Goal: Task Accomplishment & Management: Complete application form

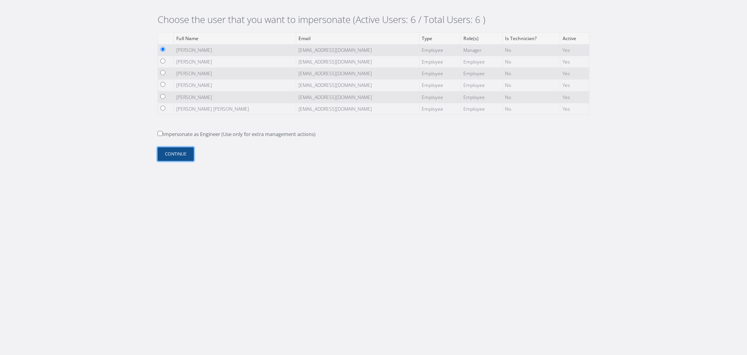
click at [169, 150] on button "Continue" at bounding box center [176, 154] width 36 height 14
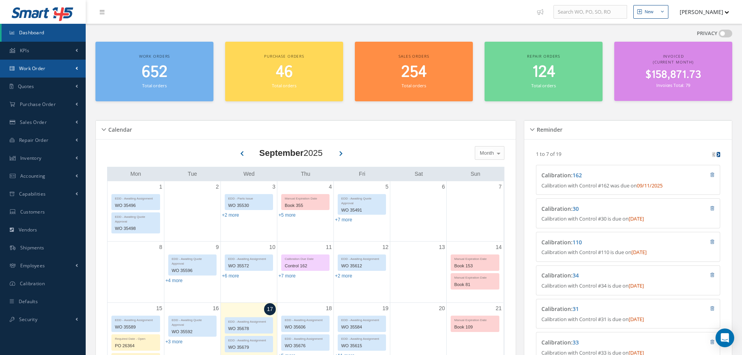
click at [42, 68] on span "Work Order" at bounding box center [32, 68] width 26 height 7
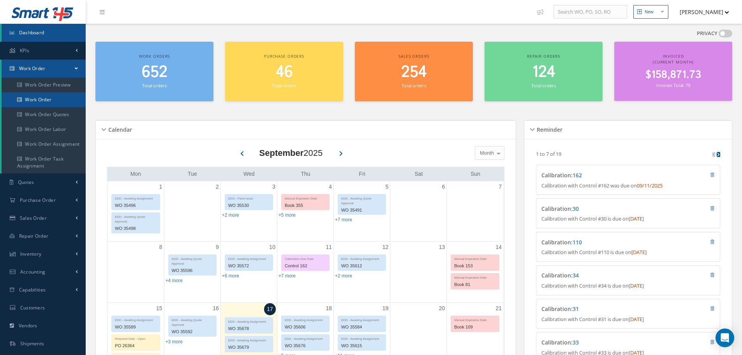
click at [46, 103] on link "Work Order" at bounding box center [44, 99] width 84 height 15
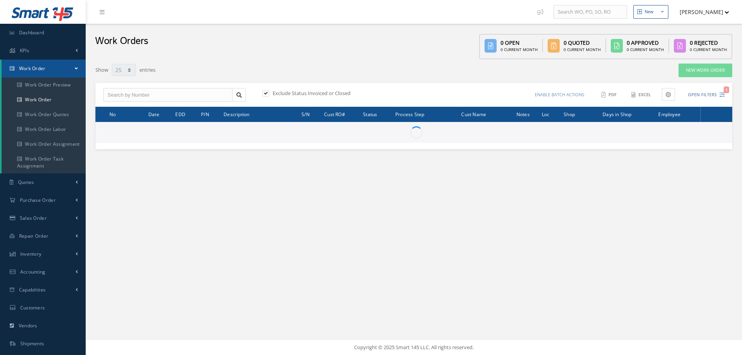
select select "25"
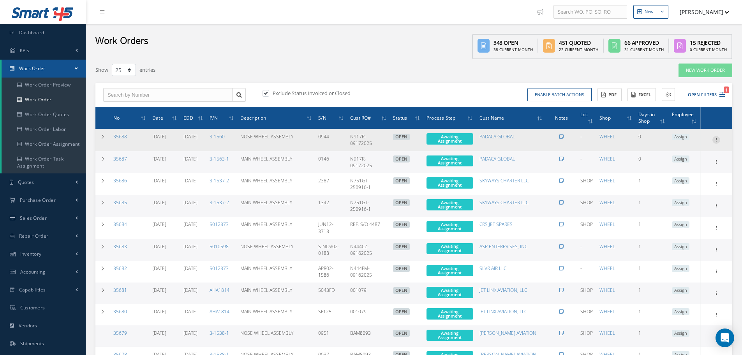
drag, startPoint x: 718, startPoint y: 139, endPoint x: 714, endPoint y: 140, distance: 4.4
click at [718, 139] on icon at bounding box center [716, 139] width 8 height 6
click at [670, 154] on link "Edit" at bounding box center [680, 155] width 62 height 10
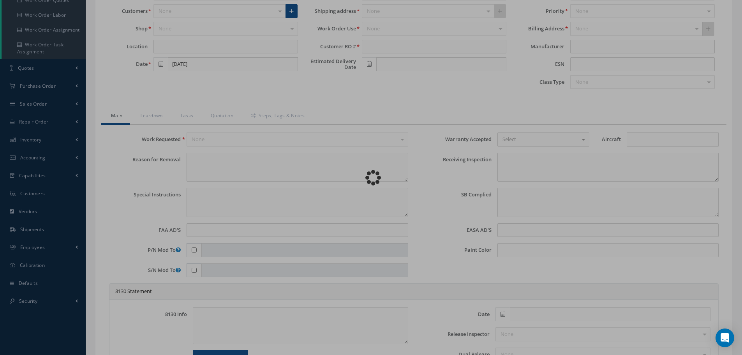
scroll to position [117, 0]
type input "3-1560"
type input "BD-700 Global Express"
type input "NOSE WHEEL ASSEMBLY"
type input "N917R-09172025"
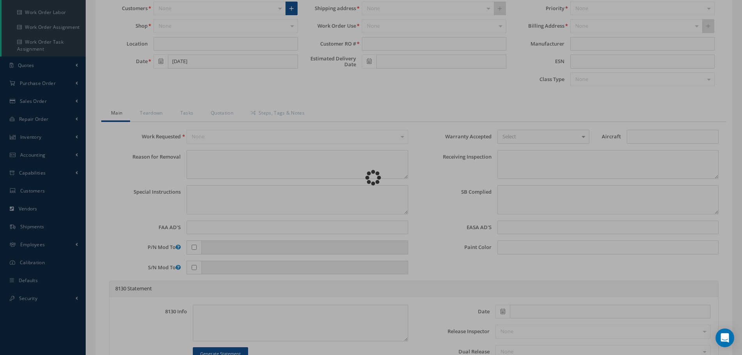
type input "10/03/2025"
type input "0944"
type textarea "NONE"
type textarea "PLEASE SEE R.O. FOR DETAILS"
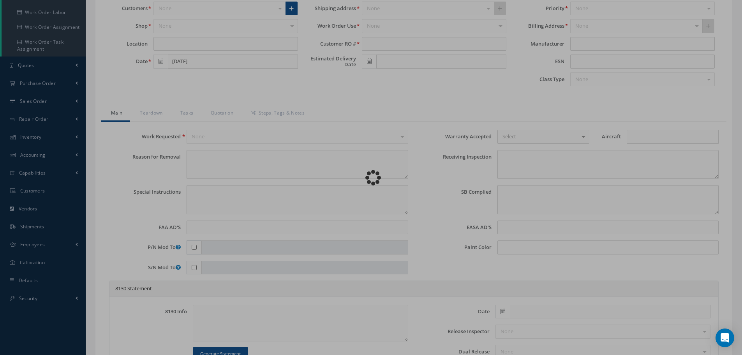
type input "NONE"
type textarea "NO VISUAL DAMAGE"
type textarea "NONE"
type input "NONE"
type input "WHITE"
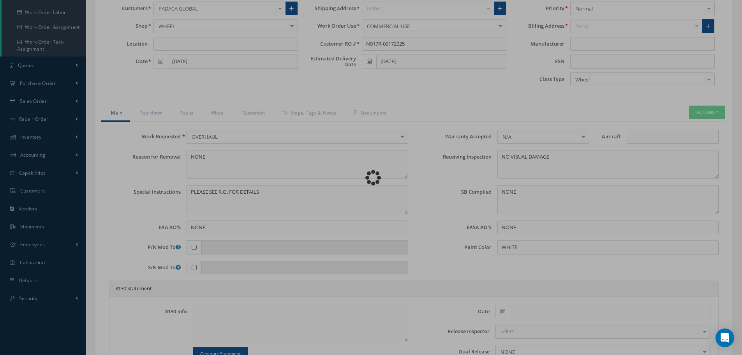
scroll to position [0, 0]
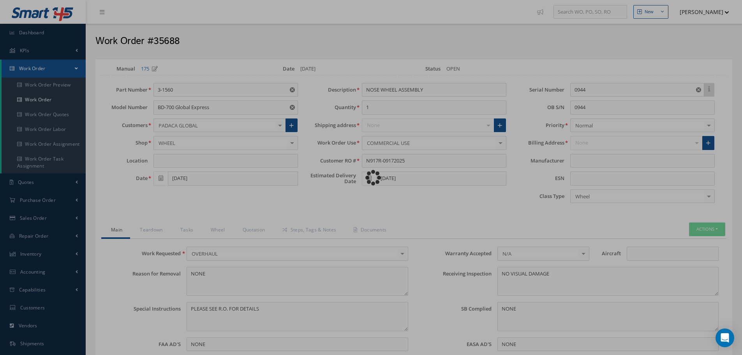
type input "GOODRICH CORPORATION"
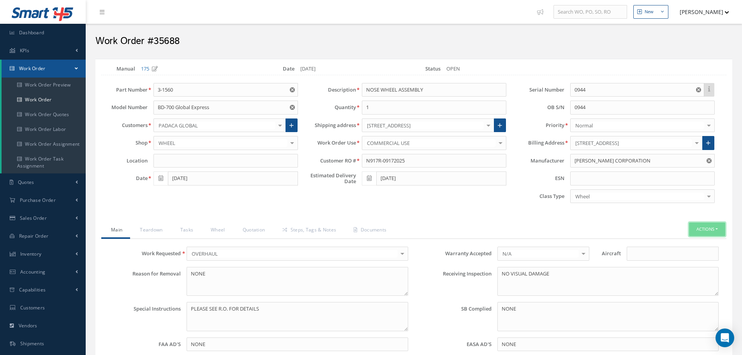
click at [704, 229] on button "Actions" at bounding box center [707, 229] width 36 height 14
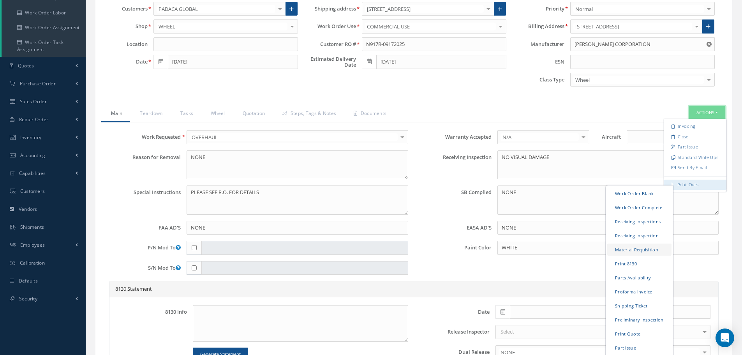
scroll to position [117, 0]
click at [644, 220] on link "Receiving Inspections" at bounding box center [639, 221] width 64 height 12
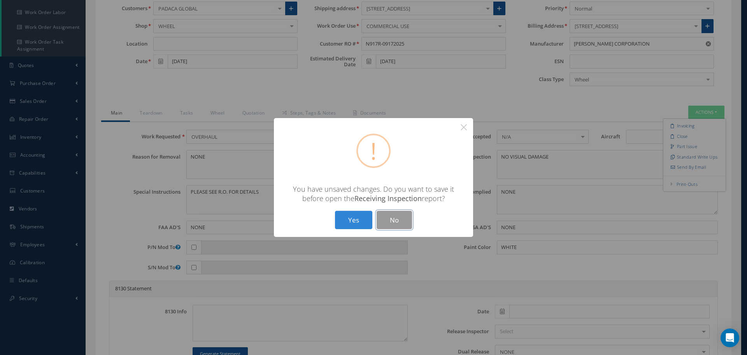
click at [392, 219] on button "No" at bounding box center [394, 220] width 35 height 18
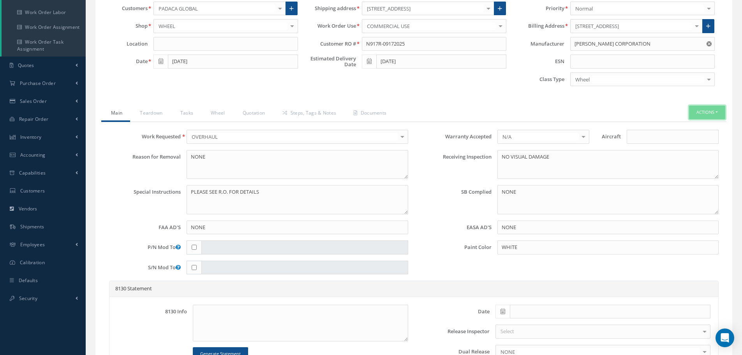
click at [701, 107] on button "Actions" at bounding box center [707, 113] width 36 height 14
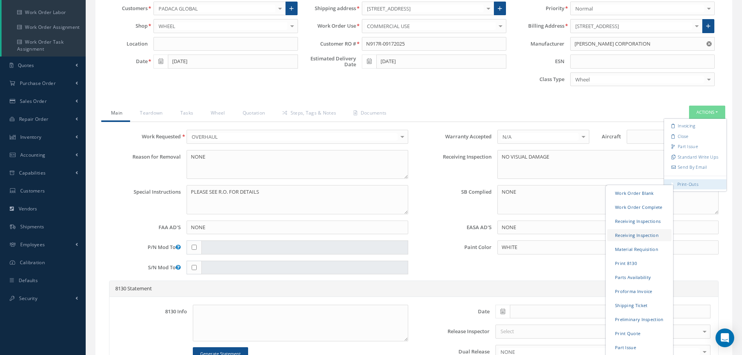
click at [650, 235] on link "Receiving Inspection" at bounding box center [639, 235] width 64 height 12
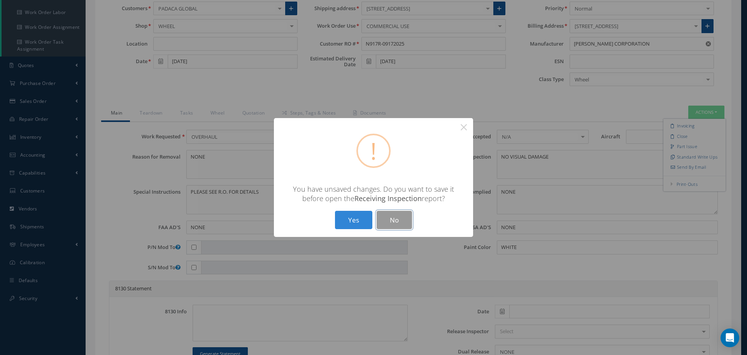
click at [407, 218] on button "No" at bounding box center [394, 220] width 35 height 18
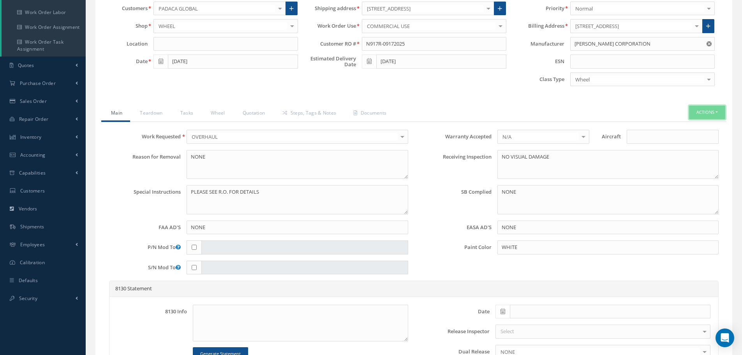
click at [703, 113] on button "Actions" at bounding box center [707, 113] width 36 height 14
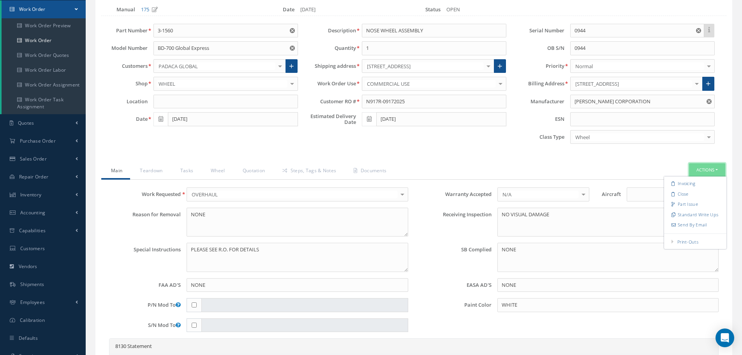
scroll to position [0, 0]
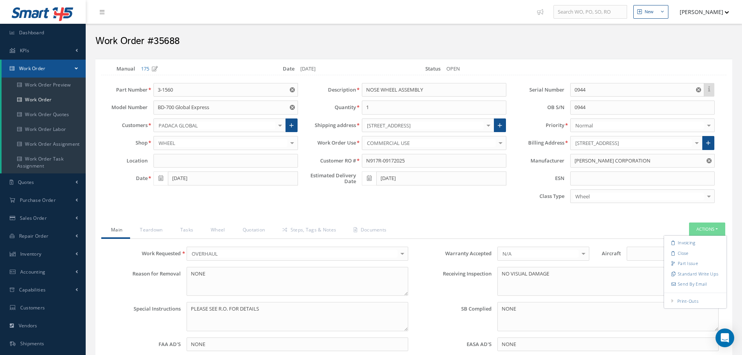
click at [710, 11] on button "[PERSON_NAME]" at bounding box center [700, 11] width 57 height 15
click at [694, 89] on link "Logout" at bounding box center [697, 92] width 62 height 13
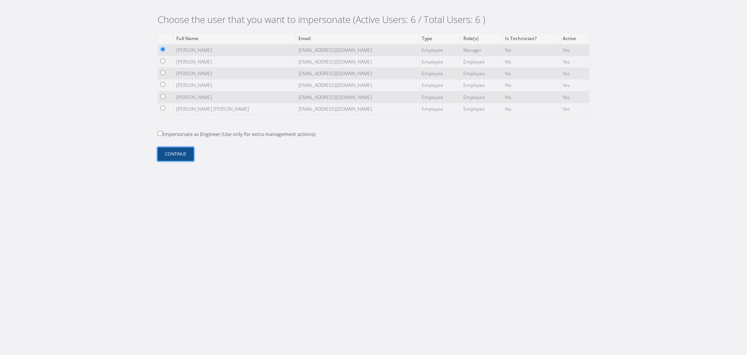
click at [164, 160] on button "Continue" at bounding box center [176, 154] width 36 height 14
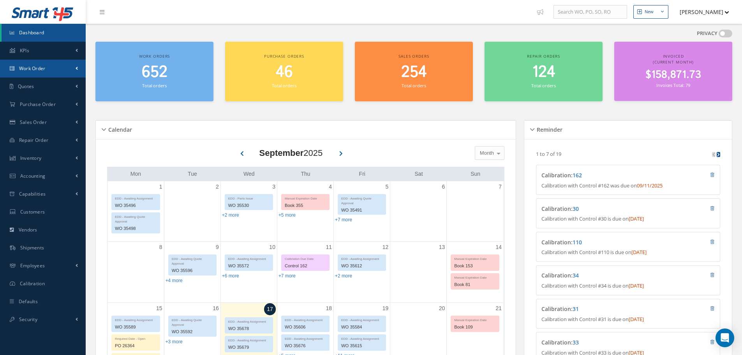
click at [58, 69] on link "Work Order" at bounding box center [43, 69] width 86 height 18
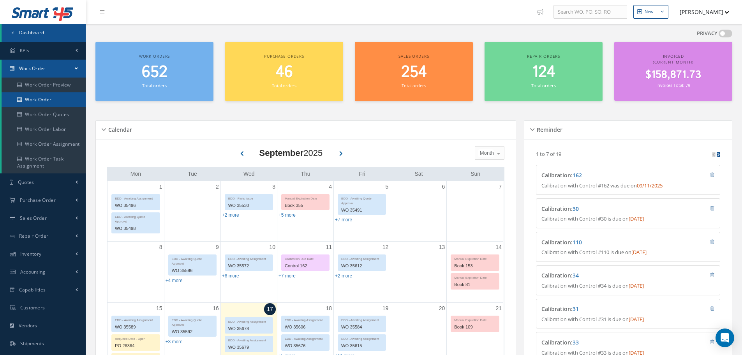
click at [58, 94] on link "Work Order" at bounding box center [44, 99] width 84 height 15
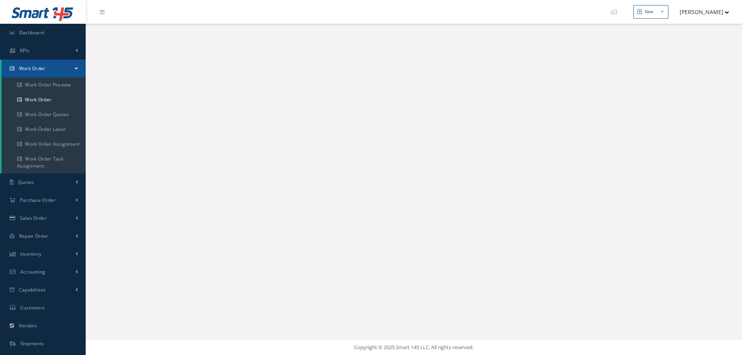
select select "25"
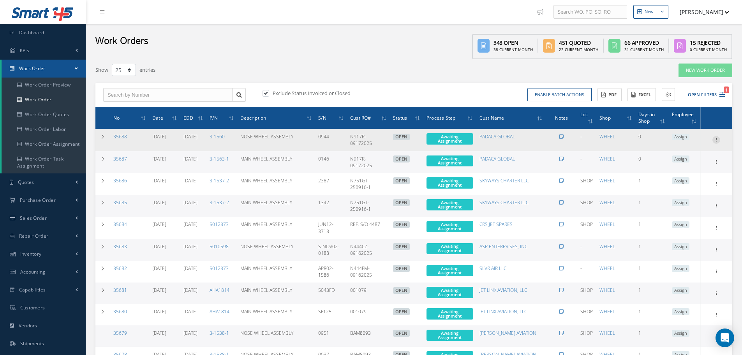
click at [716, 140] on icon at bounding box center [716, 139] width 8 height 6
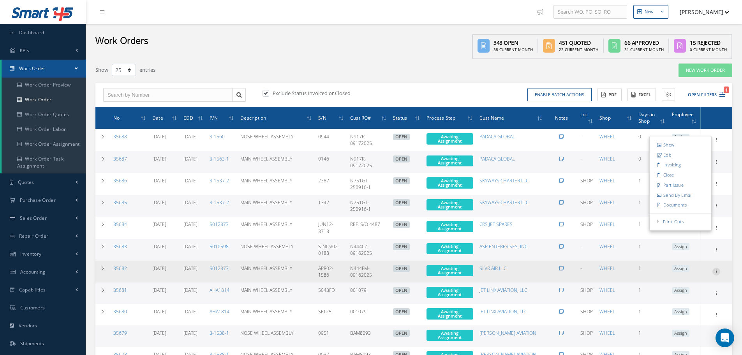
click at [719, 270] on icon at bounding box center [716, 270] width 8 height 6
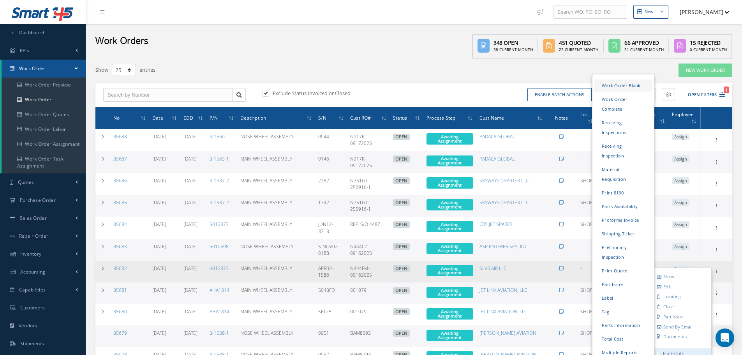
click at [636, 84] on link "Work Order Blank" at bounding box center [623, 85] width 58 height 12
click at [625, 102] on link "Work Order Complete" at bounding box center [623, 104] width 58 height 22
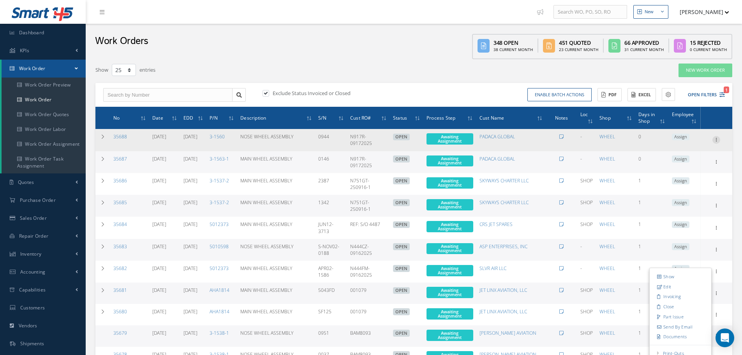
click at [716, 141] on icon at bounding box center [716, 139] width 8 height 6
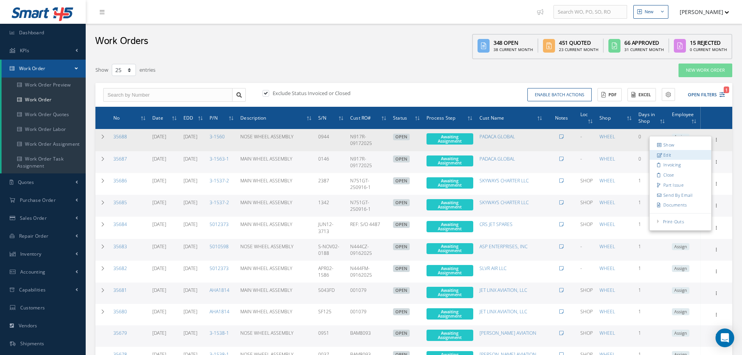
click at [694, 153] on link "Edit" at bounding box center [680, 155] width 62 height 10
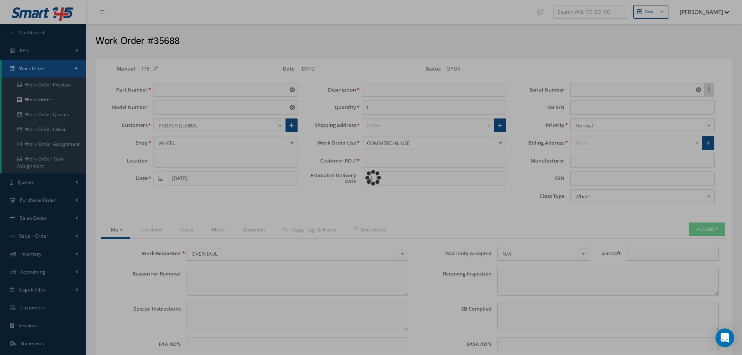
type input "3-1560"
type input "BD-700 Global Express"
type input "NOSE WHEEL ASSEMBLY"
type input "N917R-09172025"
type input "10/03/2025"
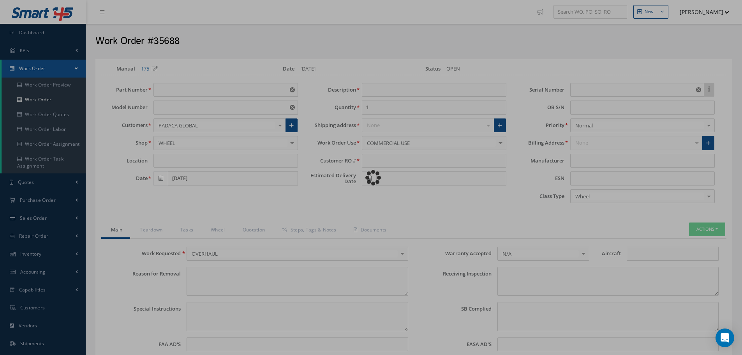
type input "0944"
type textarea "NONE"
type textarea "PLEASE SEE R.O. FOR DETAILS"
type input "NONE"
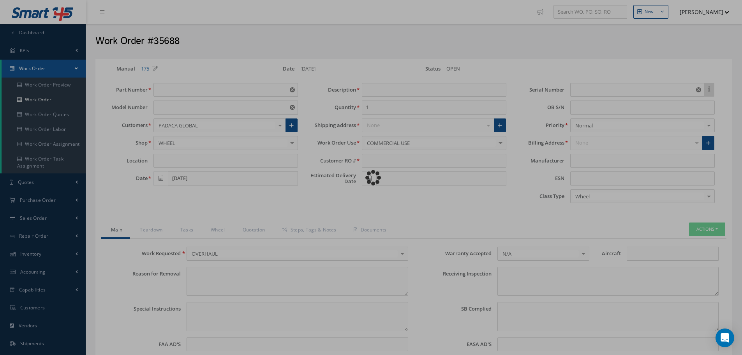
type textarea "NO VISUAL DAMAGE"
type textarea "NONE"
type input "NONE"
type input "WHITE"
type input "GOODRICH CORPORATION"
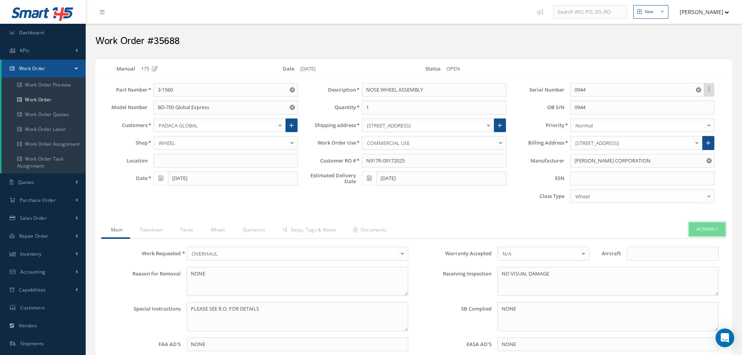
click at [696, 230] on button "Actions" at bounding box center [707, 229] width 36 height 14
click at [650, 324] on link "Work Order Complete" at bounding box center [639, 324] width 64 height 12
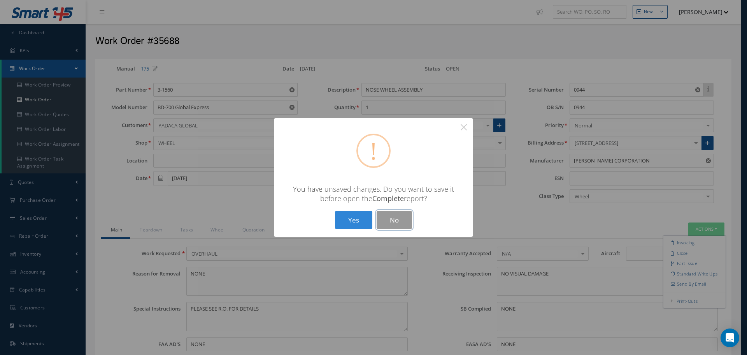
click at [404, 217] on button "No" at bounding box center [394, 220] width 35 height 18
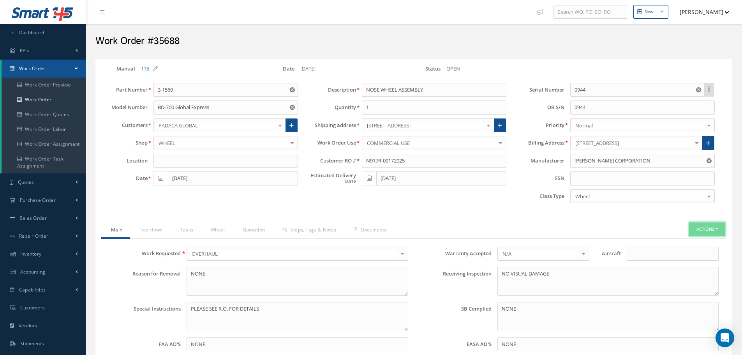
click at [712, 230] on button "Actions" at bounding box center [707, 229] width 36 height 14
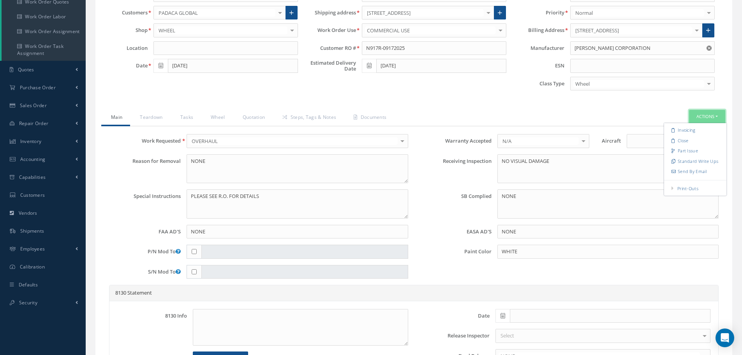
scroll to position [117, 0]
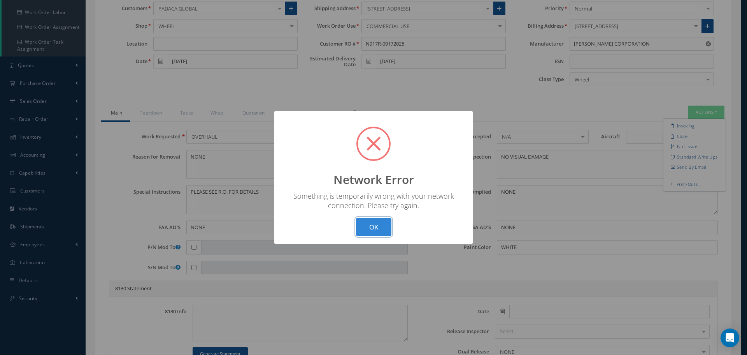
drag, startPoint x: 377, startPoint y: 220, endPoint x: 380, endPoint y: 223, distance: 4.7
click at [377, 220] on button "OK" at bounding box center [373, 227] width 35 height 18
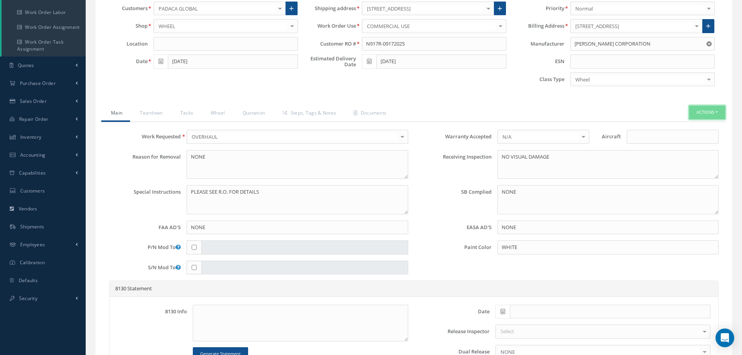
click at [712, 111] on button "Actions" at bounding box center [707, 113] width 36 height 14
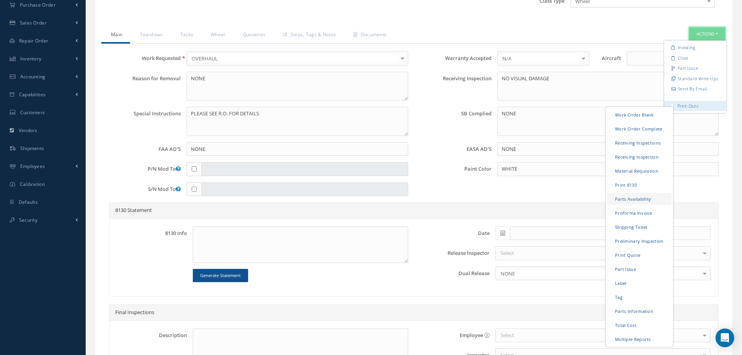
scroll to position [234, 0]
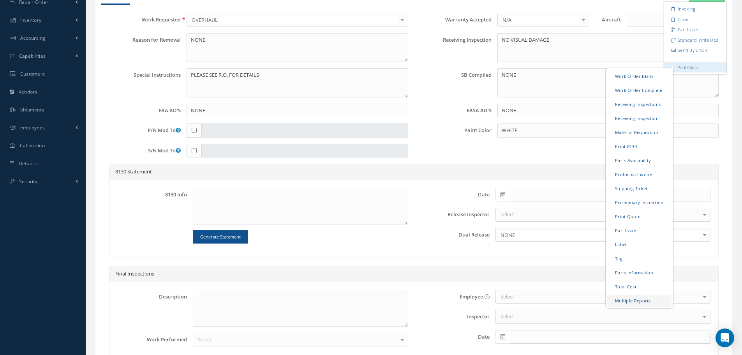
click at [635, 302] on link "Multiple Reports" at bounding box center [639, 300] width 64 height 12
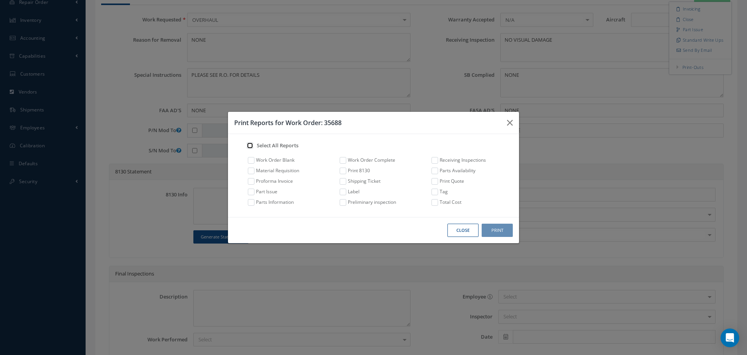
click at [247, 145] on input "checkbox" at bounding box center [248, 144] width 5 height 5
checkbox input "true"
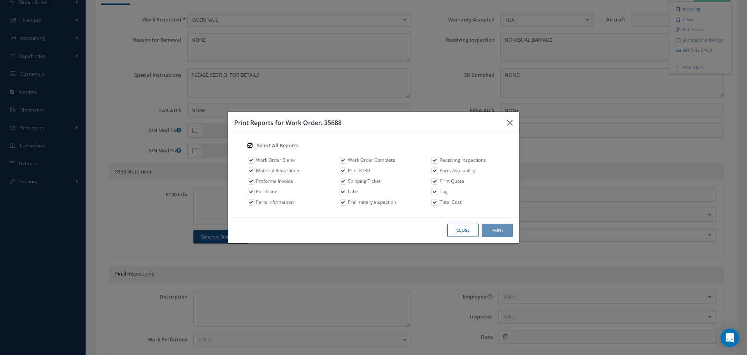
checkbox input "true"
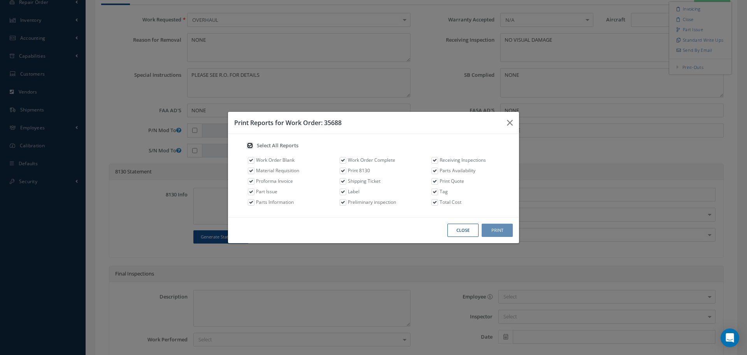
checkbox input "true"
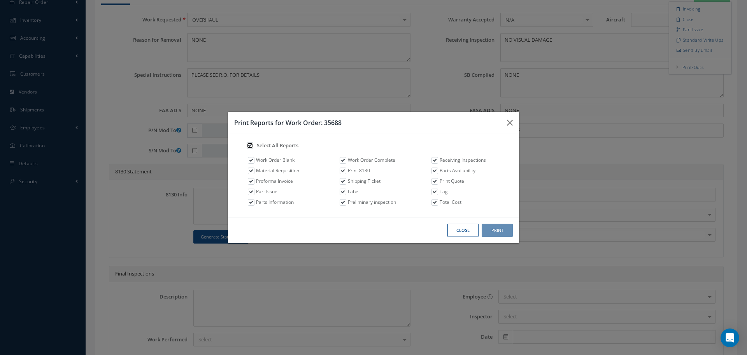
checkbox input "true"
click at [508, 233] on button "Print" at bounding box center [497, 230] width 31 height 14
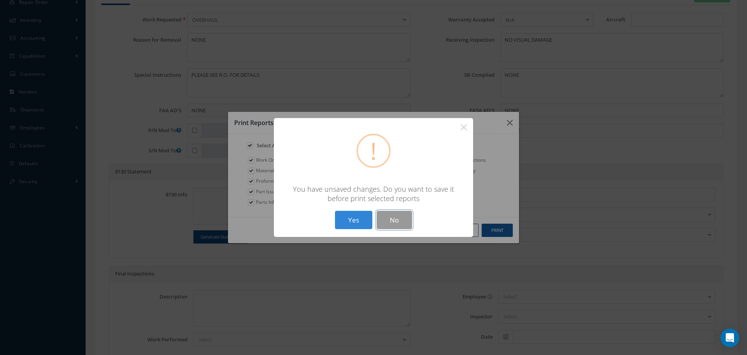
click at [399, 218] on button "No" at bounding box center [394, 220] width 35 height 18
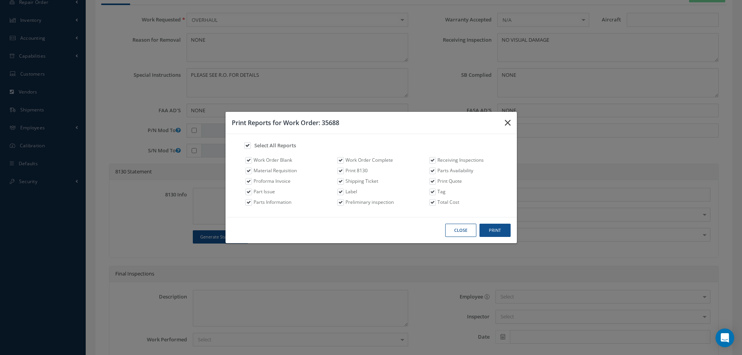
click at [507, 122] on icon "button" at bounding box center [508, 122] width 6 height 9
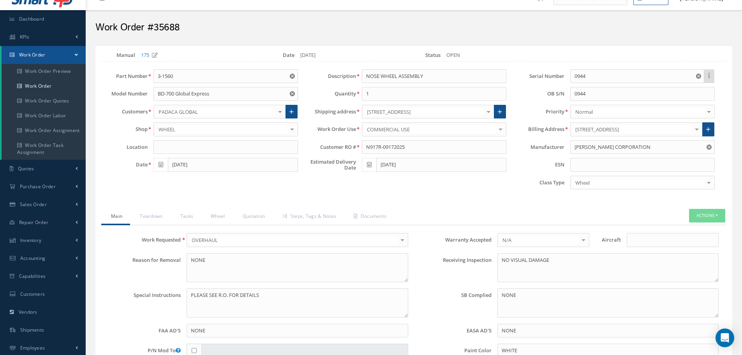
scroll to position [0, 0]
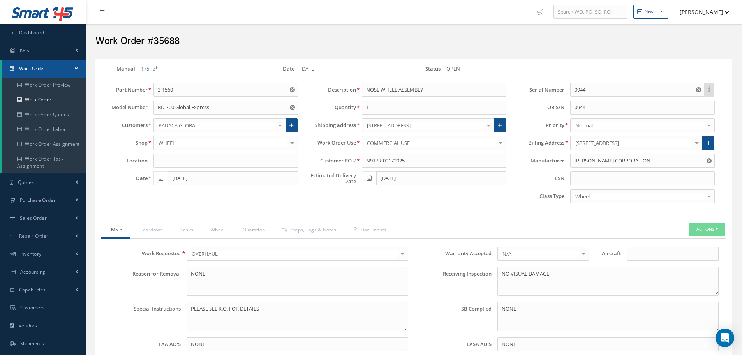
click at [701, 11] on button "[PERSON_NAME]" at bounding box center [700, 11] width 57 height 15
click at [689, 224] on button "Actions" at bounding box center [707, 229] width 36 height 14
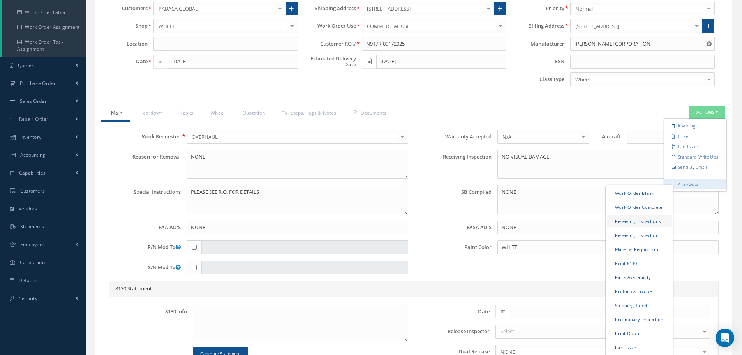
scroll to position [273, 0]
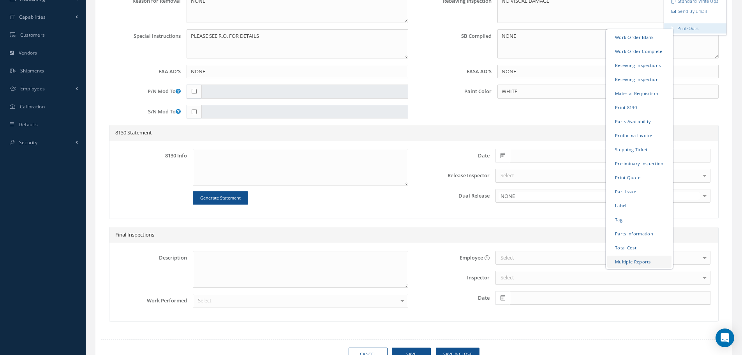
click at [641, 261] on link "Multiple Reports" at bounding box center [639, 261] width 64 height 12
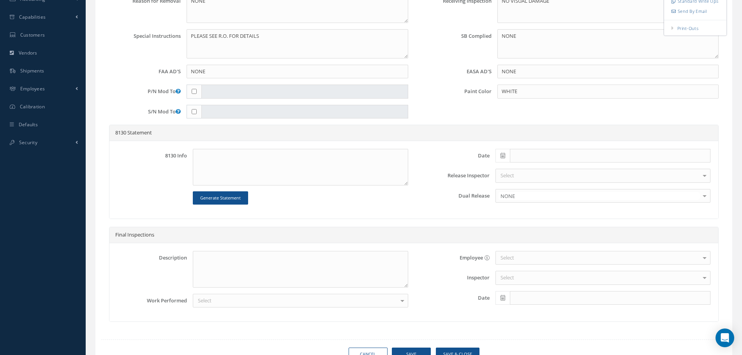
checkbox input "true"
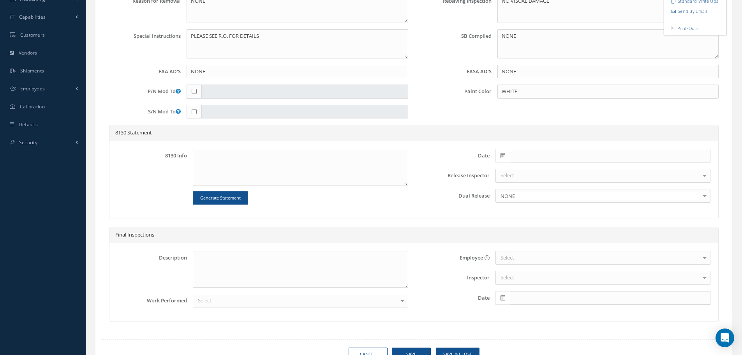
checkbox input "true"
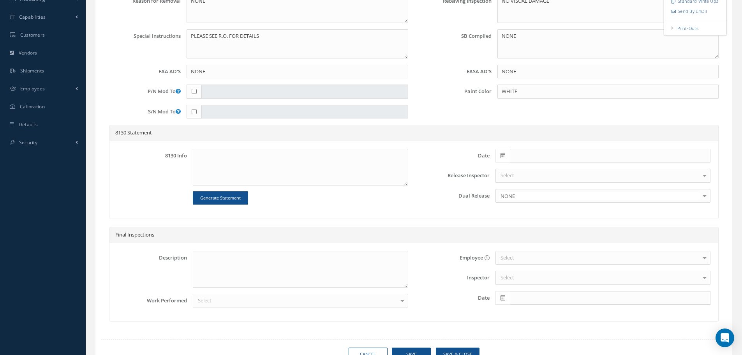
checkbox input "true"
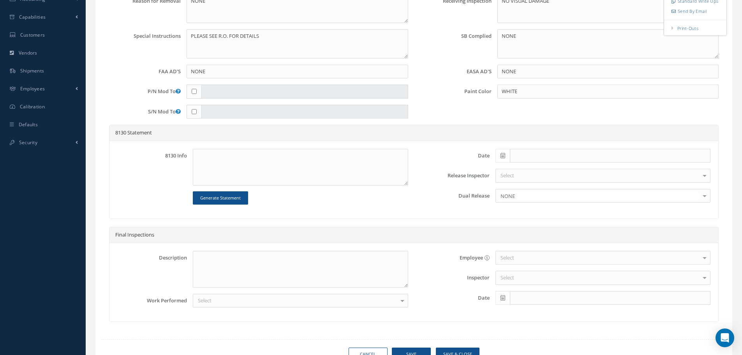
checkbox input "true"
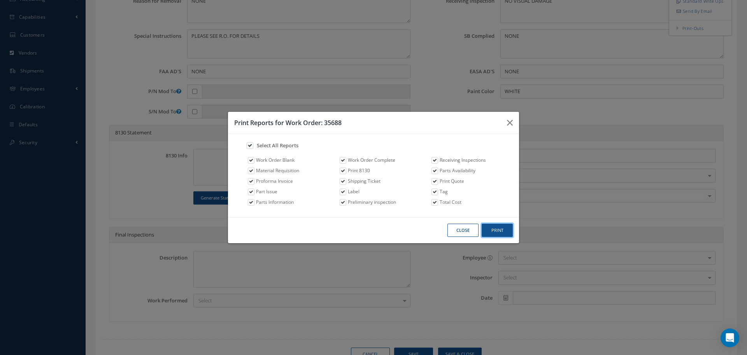
click at [500, 229] on button "Print" at bounding box center [497, 230] width 31 height 14
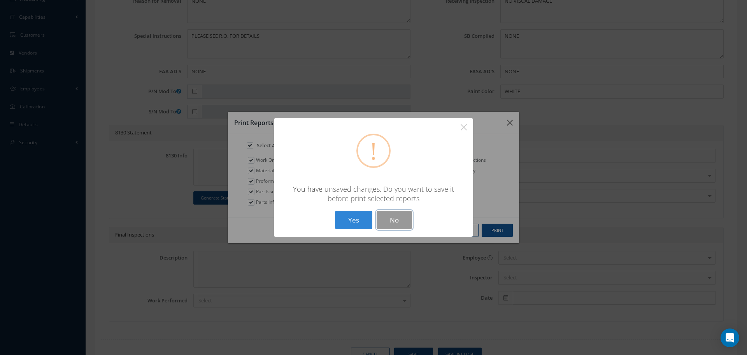
click at [402, 220] on button "No" at bounding box center [394, 220] width 35 height 18
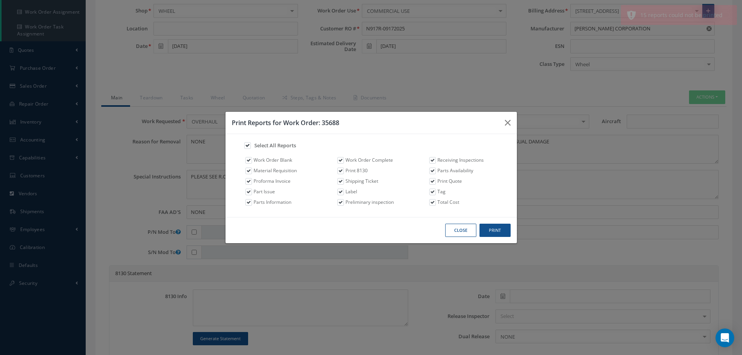
scroll to position [117, 0]
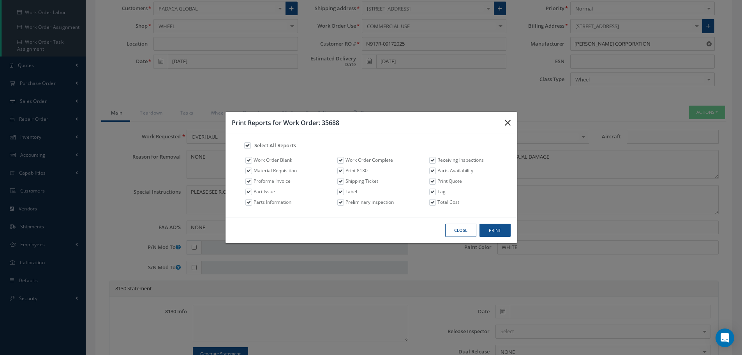
click at [509, 123] on icon "button" at bounding box center [508, 122] width 6 height 9
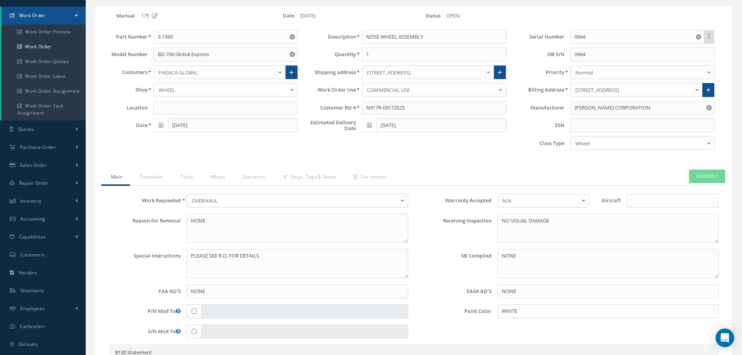
scroll to position [0, 0]
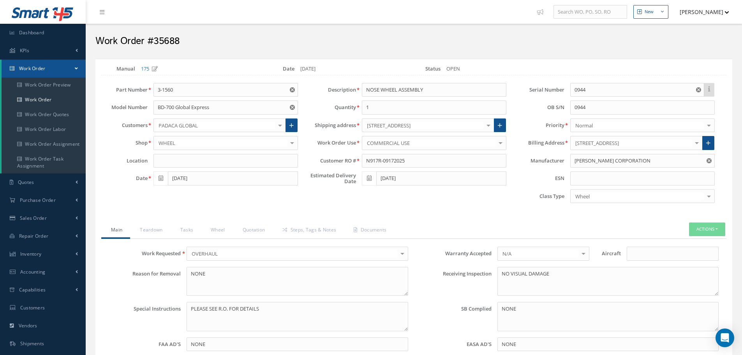
click at [703, 16] on button "[PERSON_NAME]" at bounding box center [700, 11] width 57 height 15
click at [695, 94] on link "Logout" at bounding box center [697, 92] width 62 height 13
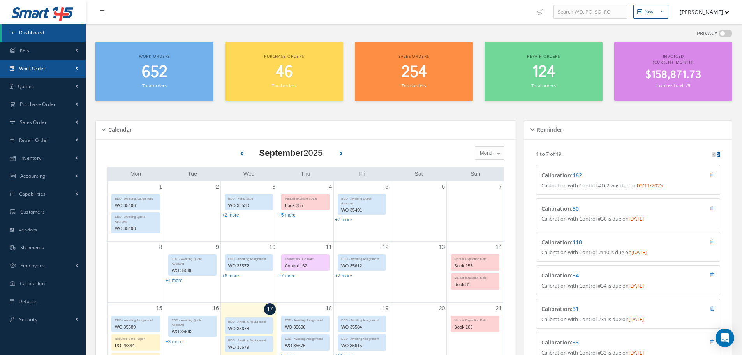
click at [74, 69] on link "Work Order" at bounding box center [43, 69] width 86 height 18
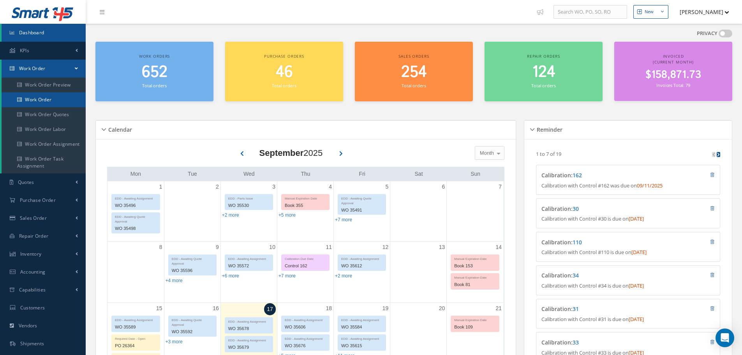
click at [59, 102] on link "Work Order" at bounding box center [45, 99] width 86 height 15
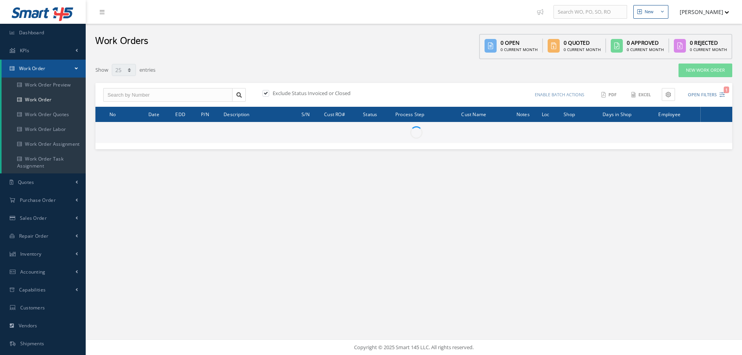
select select "25"
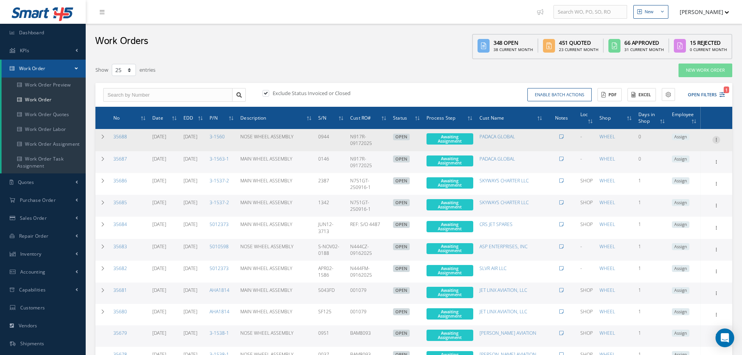
click at [714, 138] on icon at bounding box center [716, 139] width 8 height 6
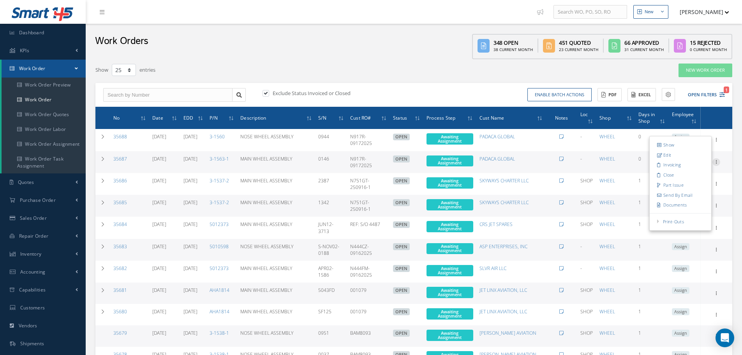
click at [717, 161] on icon at bounding box center [716, 161] width 8 height 6
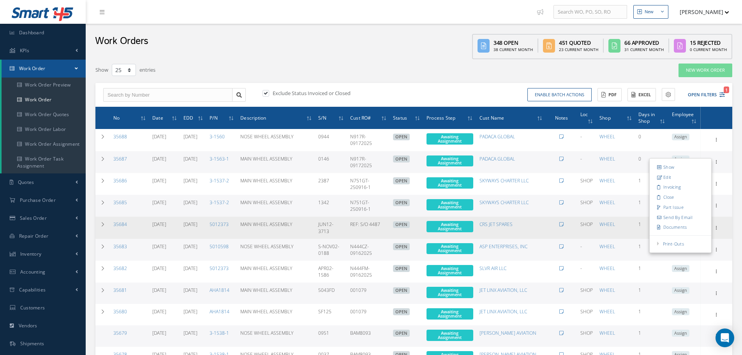
click at [720, 234] on td "Show Edit Invoicing Close Part Issue Send By Email Documents Print-Outs Work Or…" at bounding box center [716, 227] width 32 height 22
click at [719, 225] on icon at bounding box center [716, 227] width 8 height 6
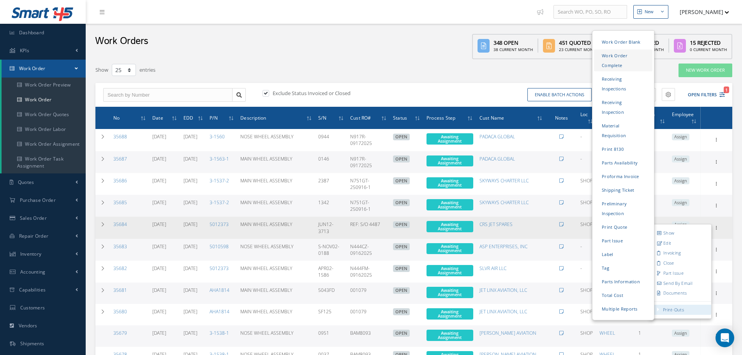
click at [627, 60] on link "Work Order Complete" at bounding box center [623, 60] width 58 height 22
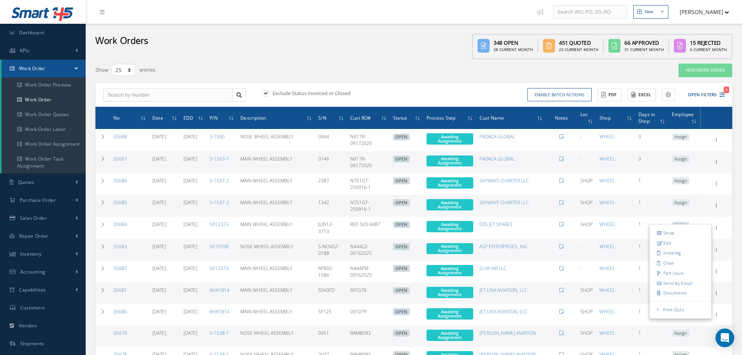
click at [696, 15] on button "[PERSON_NAME]" at bounding box center [700, 11] width 57 height 15
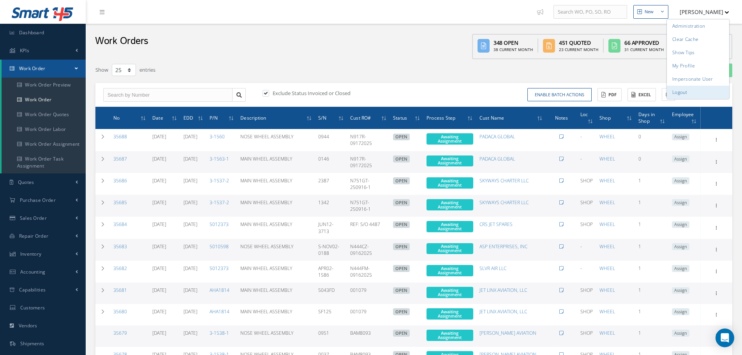
click at [689, 91] on link "Logout" at bounding box center [697, 92] width 62 height 13
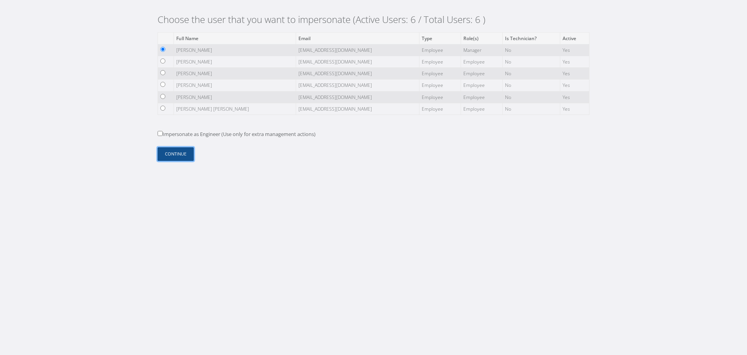
click at [179, 155] on button "Continue" at bounding box center [176, 154] width 36 height 14
